Goal: Information Seeking & Learning: Compare options

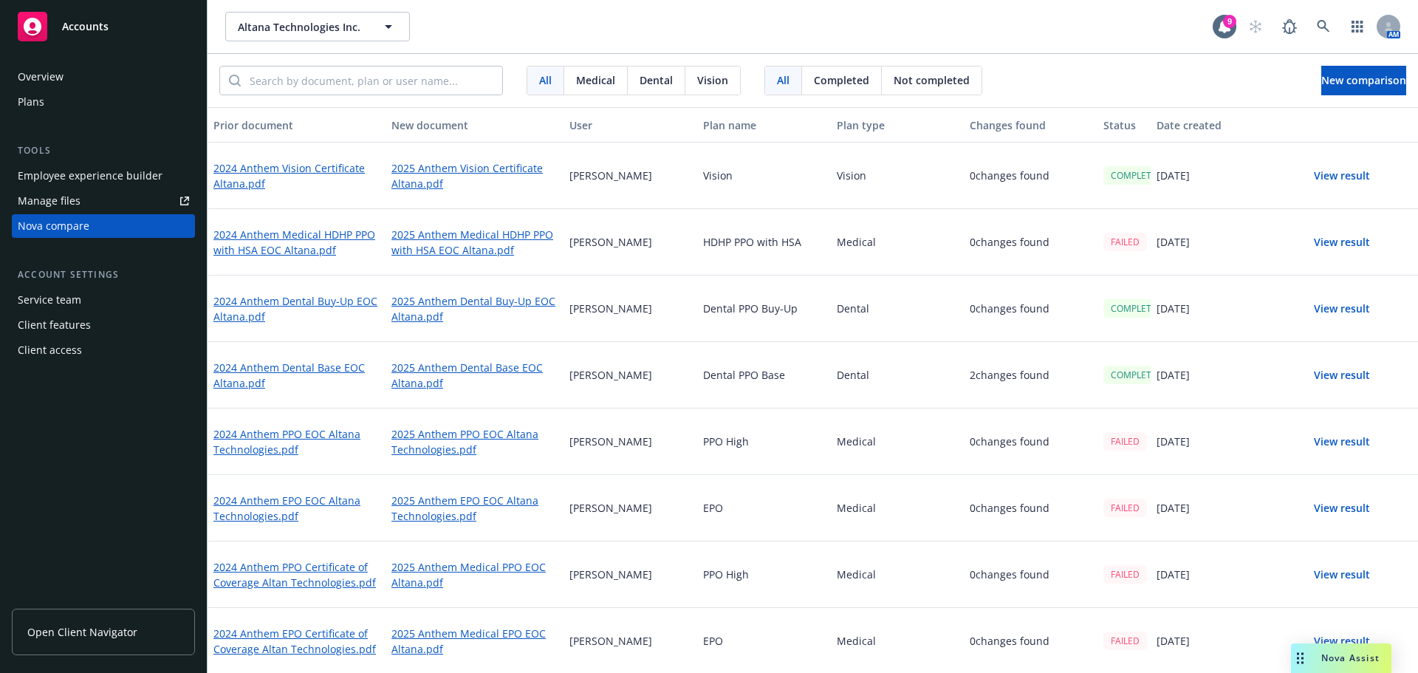
click at [953, 473] on div "Medical" at bounding box center [898, 441] width 134 height 66
click at [323, 367] on link "2024 Anthem Dental Base EOC Altana.pdf" at bounding box center [296, 375] width 166 height 34
click at [424, 376] on link "2025 Anthem Dental Base EOC Altana.pdf" at bounding box center [474, 375] width 166 height 34
click at [332, 367] on link "2024 Anthem Dental Base EOC Altana.pdf" at bounding box center [296, 375] width 166 height 34
click at [420, 376] on link "2025 Anthem Dental Base EOC Altana.pdf" at bounding box center [474, 375] width 166 height 34
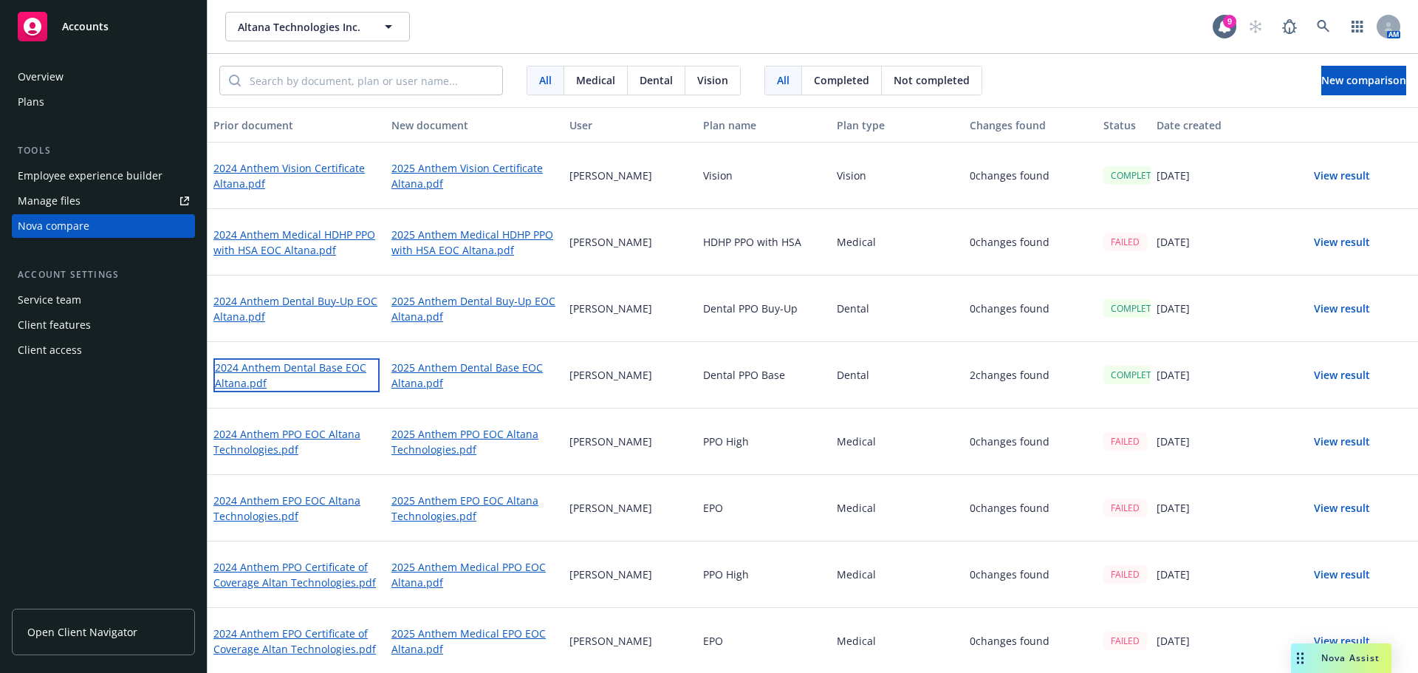
click at [312, 374] on link "2024 Anthem Dental Base EOC Altana.pdf" at bounding box center [296, 375] width 166 height 34
click at [434, 367] on link "2025 Anthem Dental Base EOC Altana.pdf" at bounding box center [474, 375] width 166 height 34
click at [1339, 173] on button "View result" at bounding box center [1341, 176] width 103 height 30
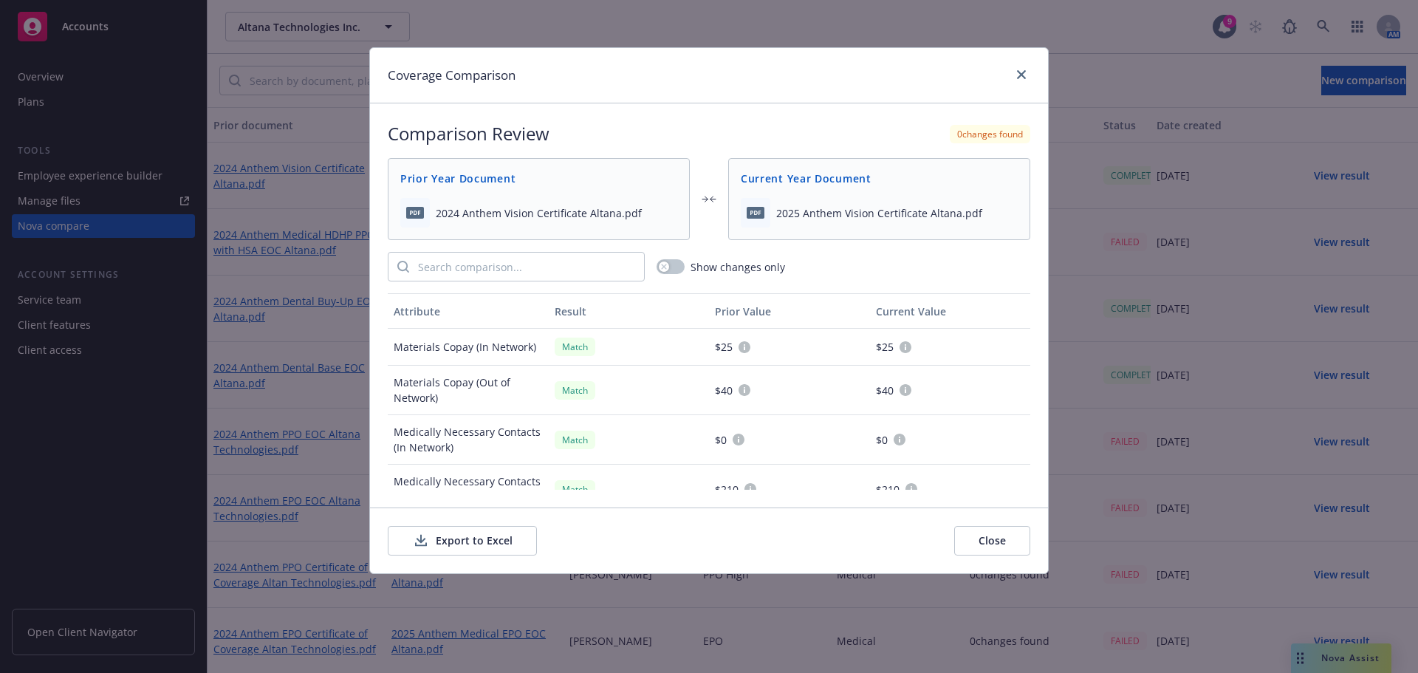
click at [518, 541] on button "Export to Excel" at bounding box center [462, 541] width 149 height 30
click at [1023, 75] on icon "close" at bounding box center [1021, 74] width 9 height 9
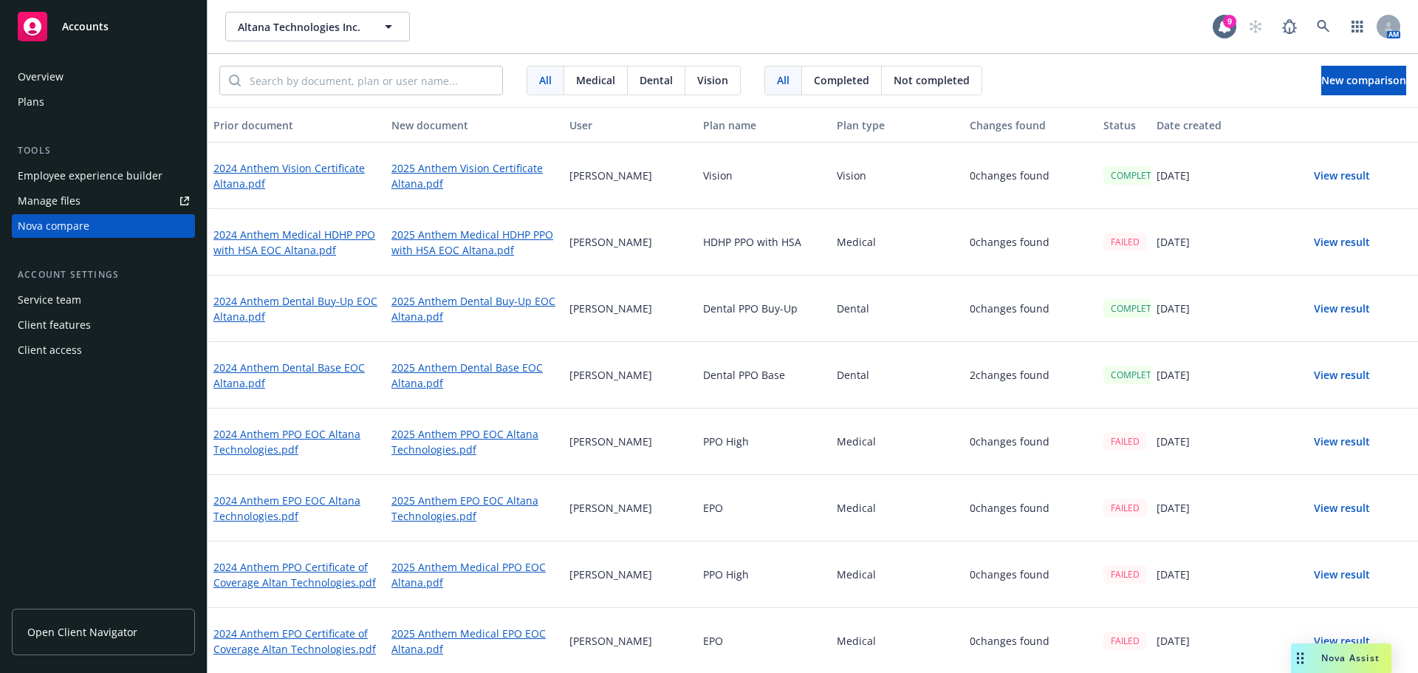
click at [310, 169] on link "2024 Anthem Vision Certificate Altana.pdf" at bounding box center [296, 175] width 166 height 31
click at [506, 175] on link "2025 Anthem Vision Certificate Altana.pdf" at bounding box center [474, 176] width 166 height 34
click at [315, 434] on link "2024 Anthem PPO EOC Altana Technologies.pdf" at bounding box center [296, 442] width 166 height 34
click at [453, 457] on div "2025 Anthem PPO EOC Altana Technologies.pdf" at bounding box center [475, 441] width 178 height 66
click at [448, 450] on link "2025 Anthem PPO EOC Altana Technologies.pdf" at bounding box center [474, 442] width 166 height 34
